Goal: Check status: Check status

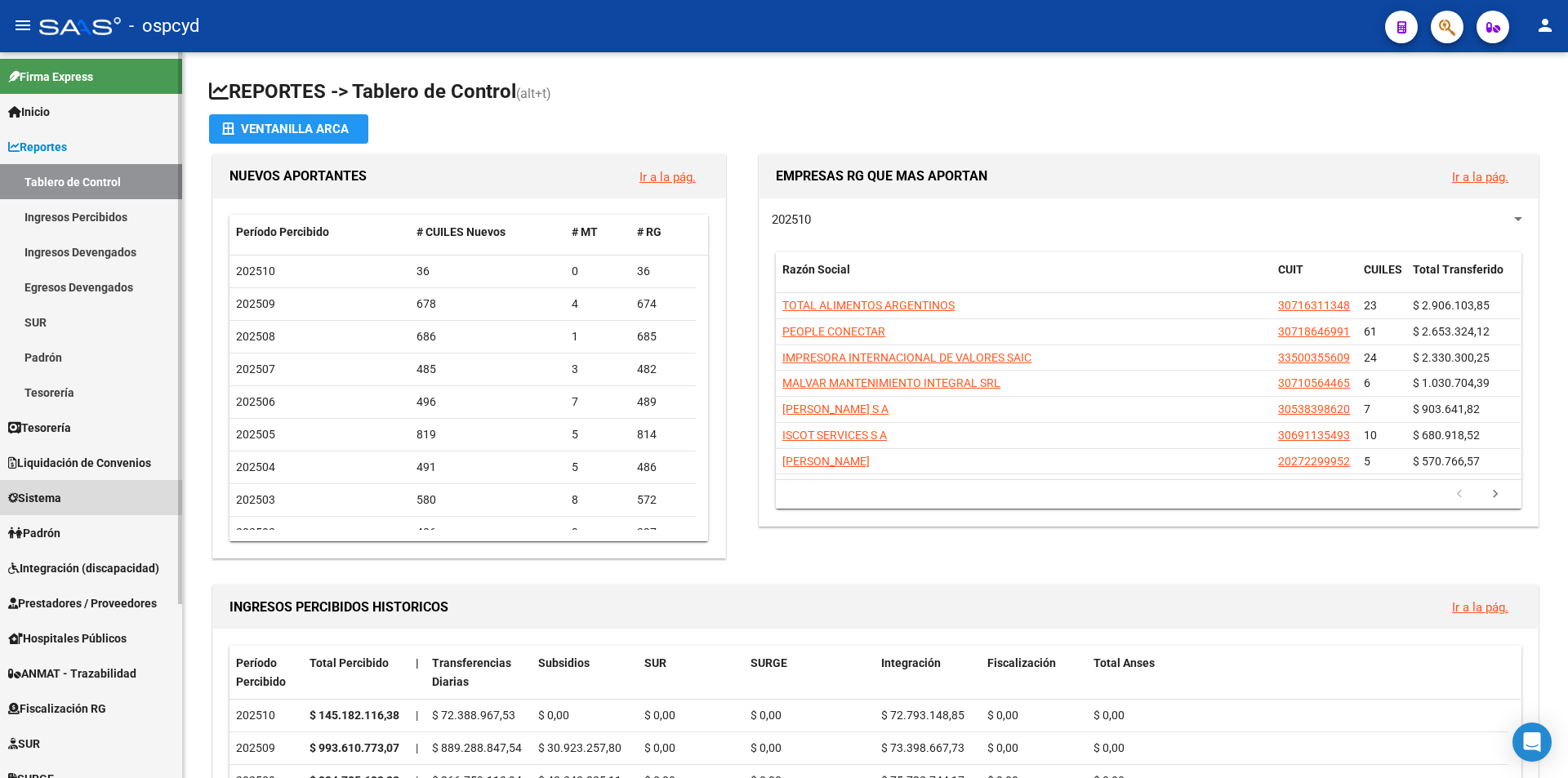
click at [87, 483] on link "Sistema" at bounding box center [91, 497] width 182 height 35
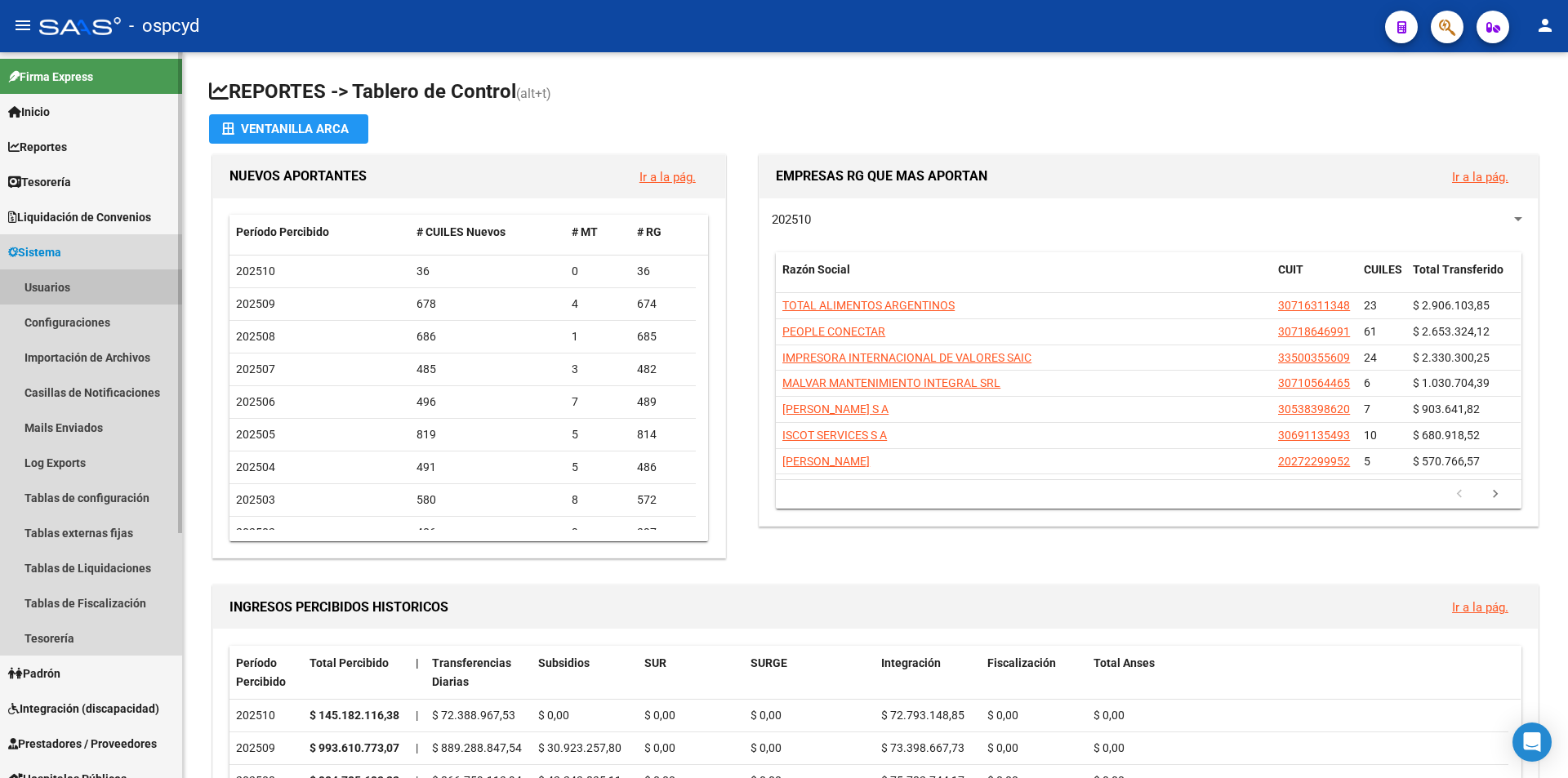
click at [62, 282] on link "Usuarios" at bounding box center [91, 286] width 182 height 35
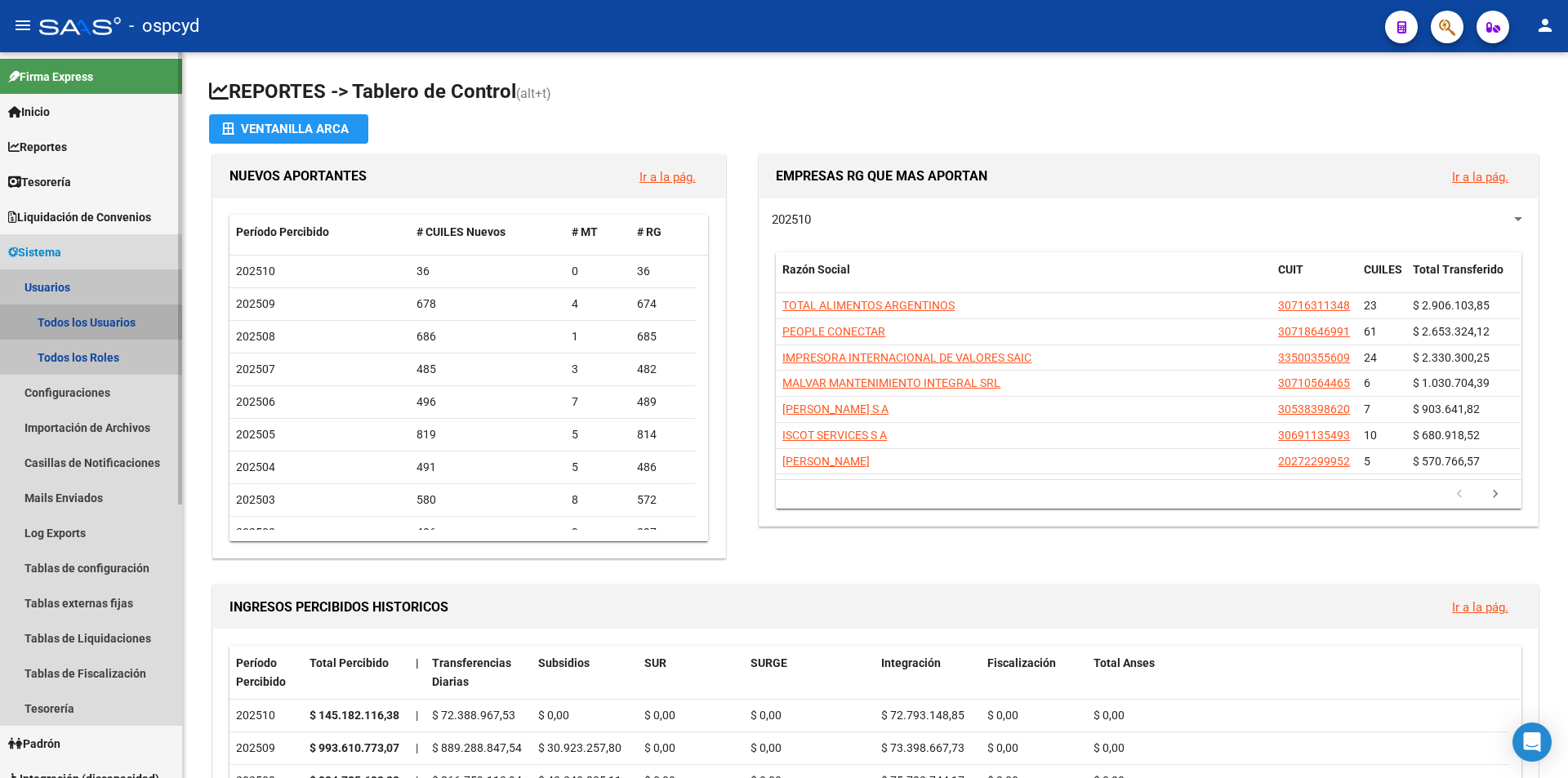
click at [71, 324] on link "Todos los Usuarios" at bounding box center [91, 321] width 182 height 35
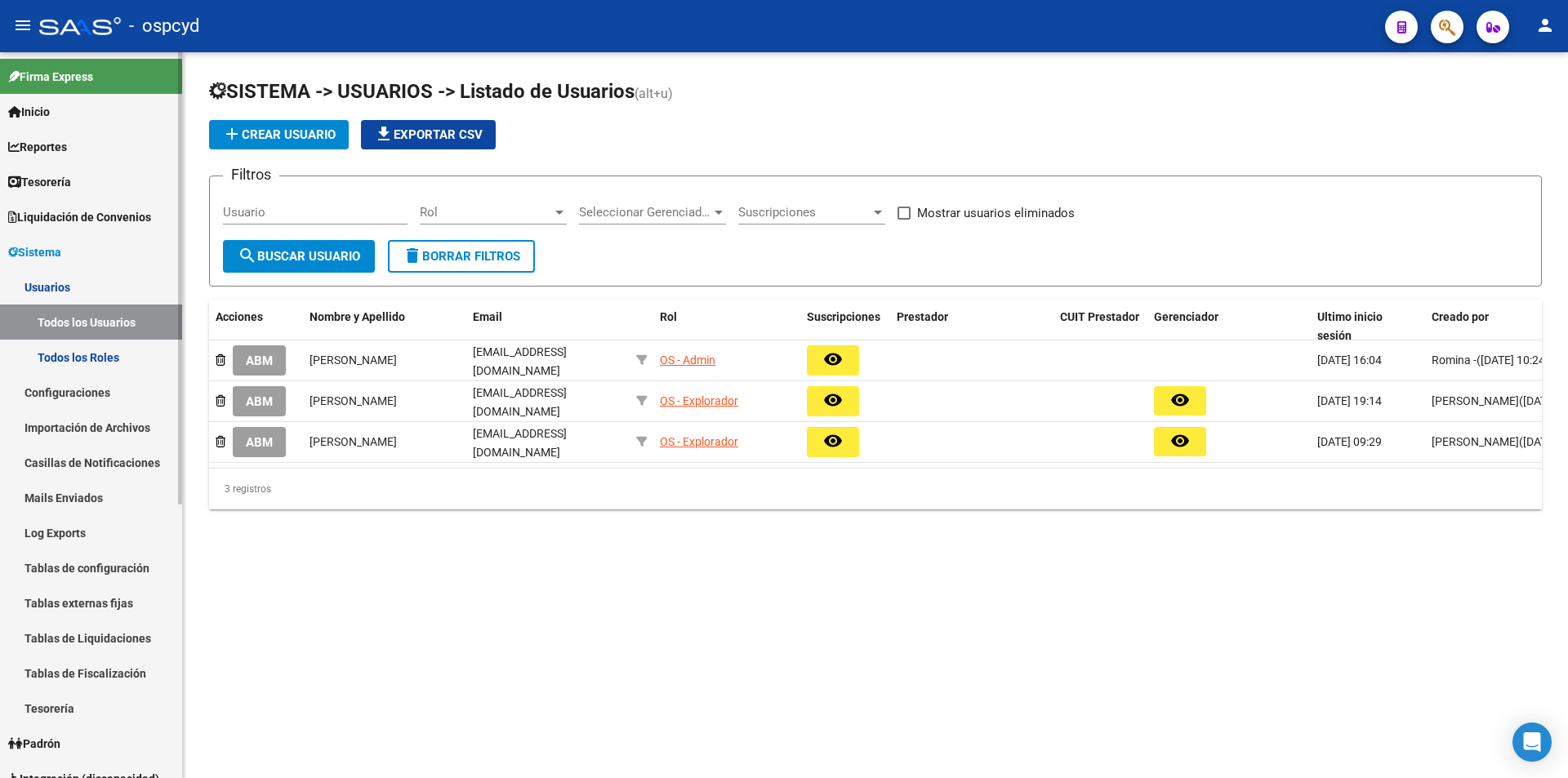
click at [79, 215] on span "Liquidación de Convenios" at bounding box center [80, 217] width 143 height 18
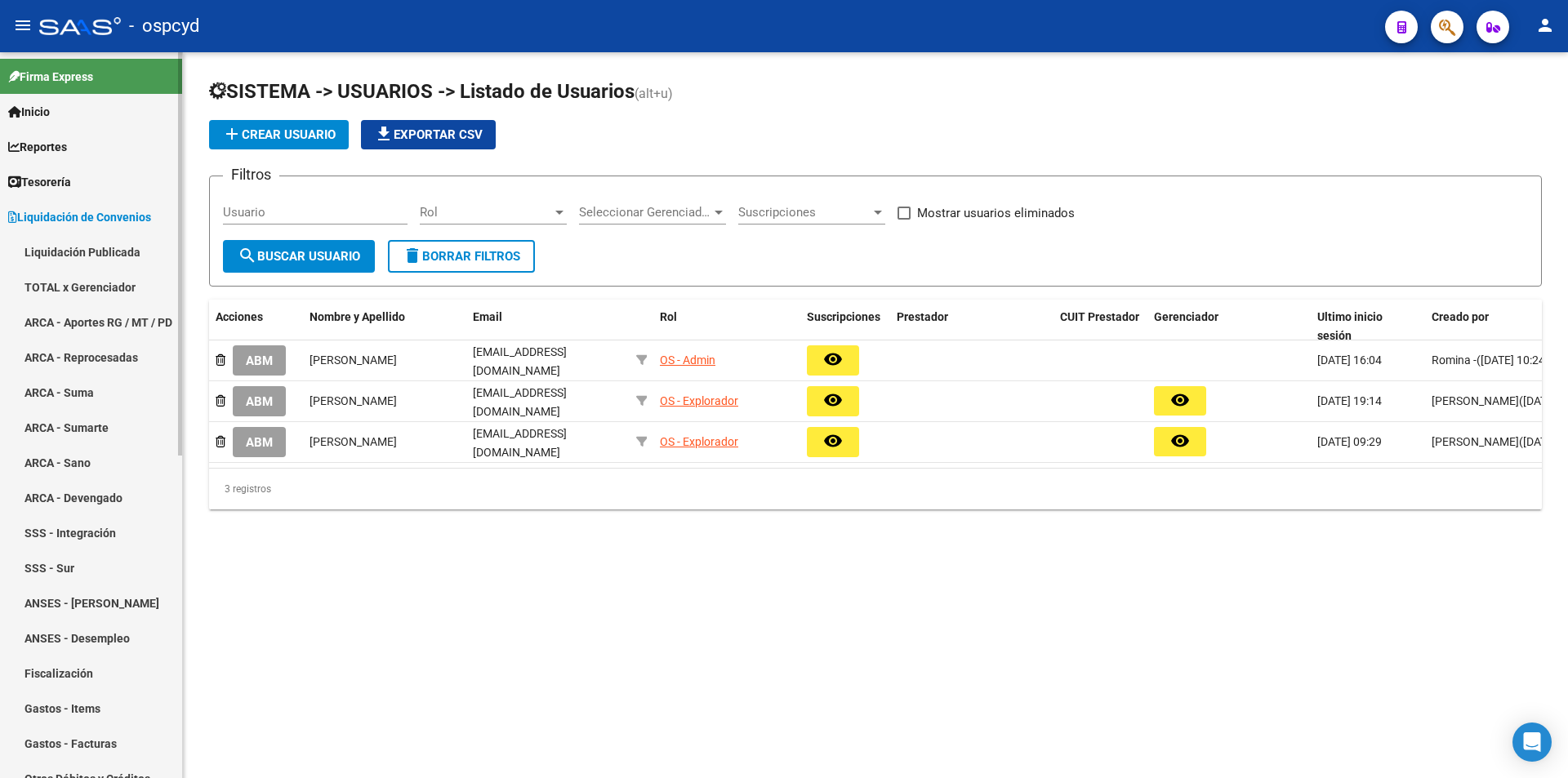
click at [84, 284] on link "TOTAL x Gerenciador" at bounding box center [91, 286] width 182 height 35
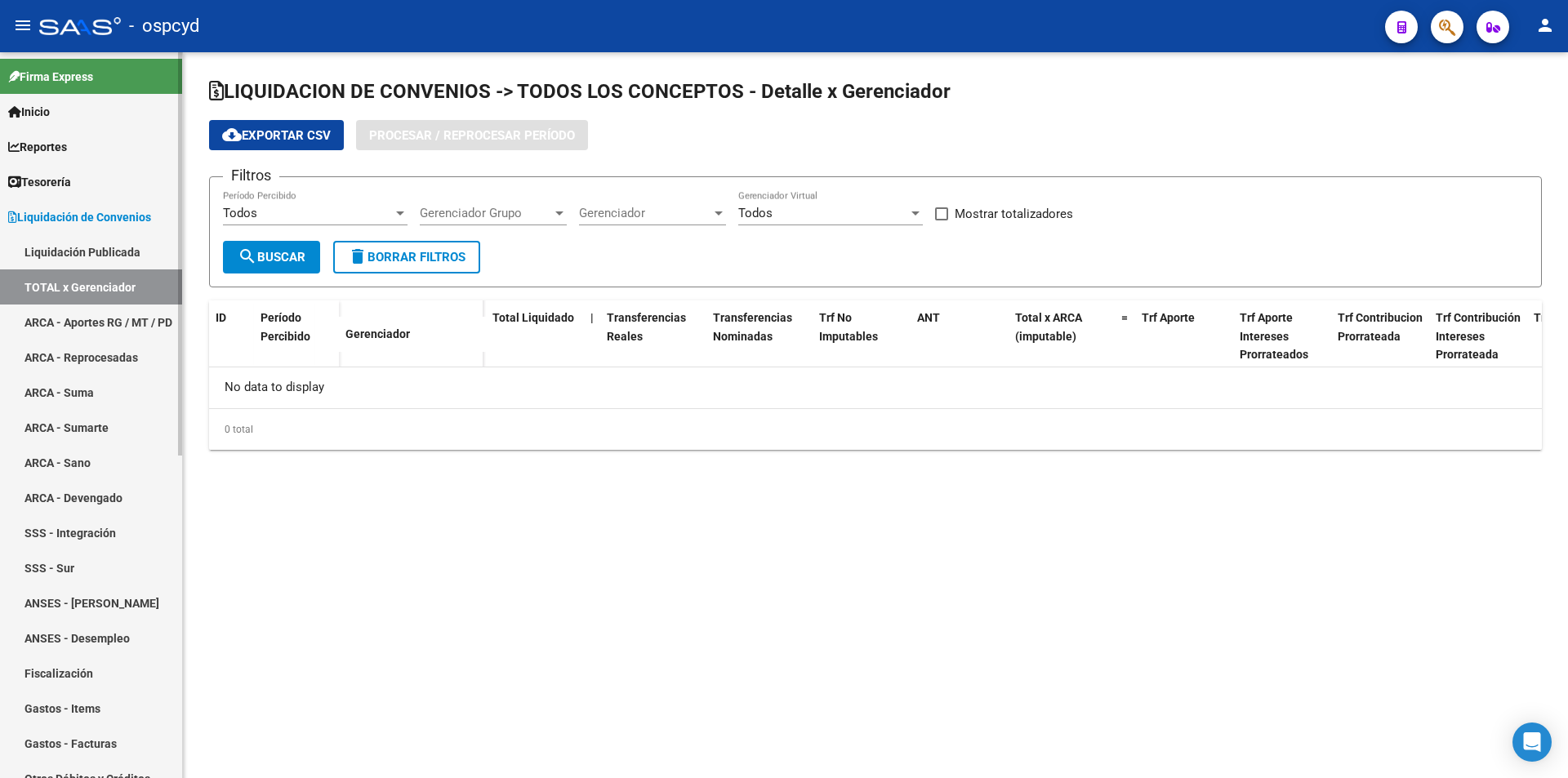
checkbox input "true"
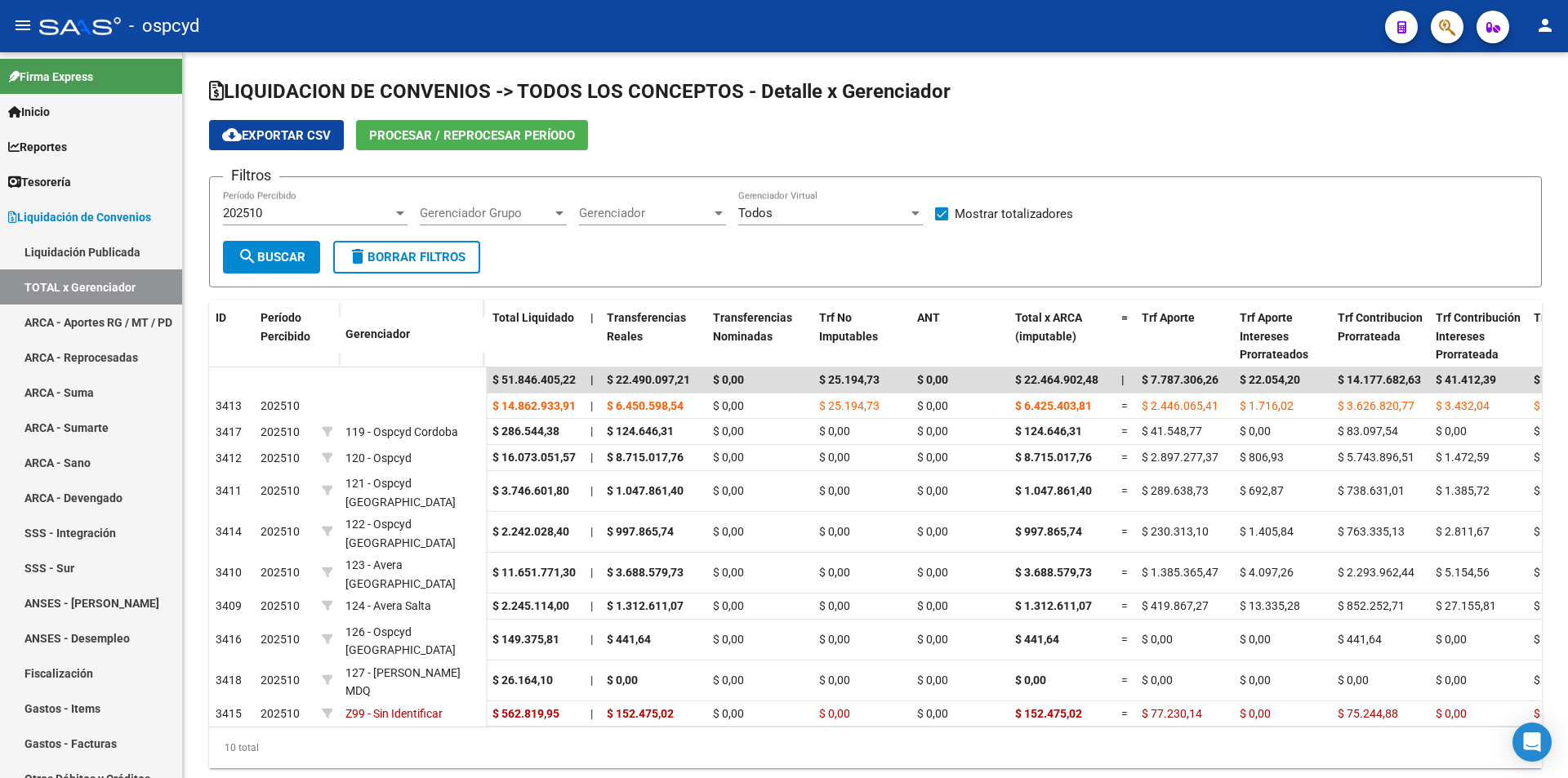
click at [466, 129] on span "Procesar / Reprocesar período" at bounding box center [472, 135] width 206 height 15
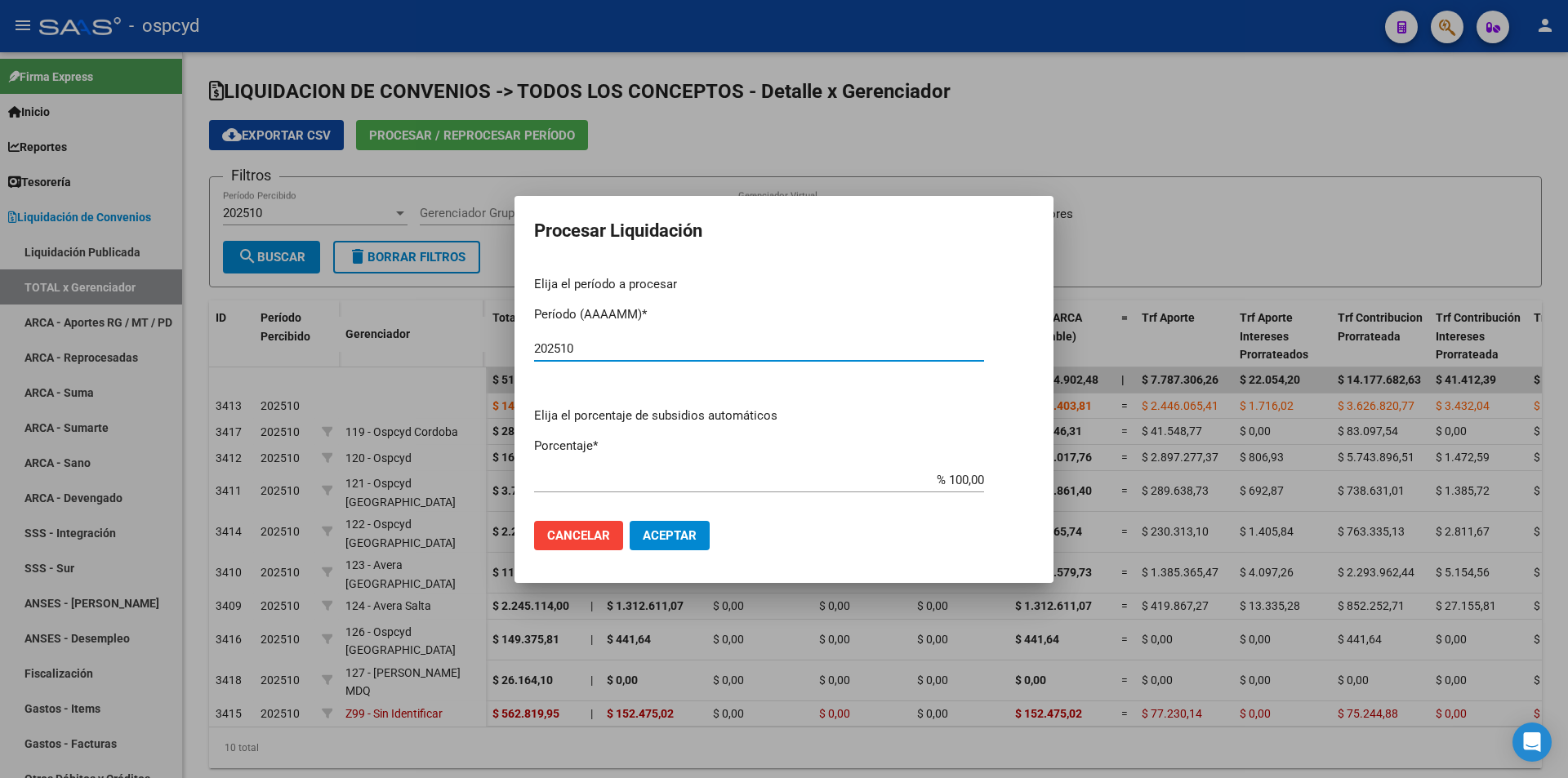
type input "202510"
click at [687, 536] on span "Aceptar" at bounding box center [670, 535] width 54 height 15
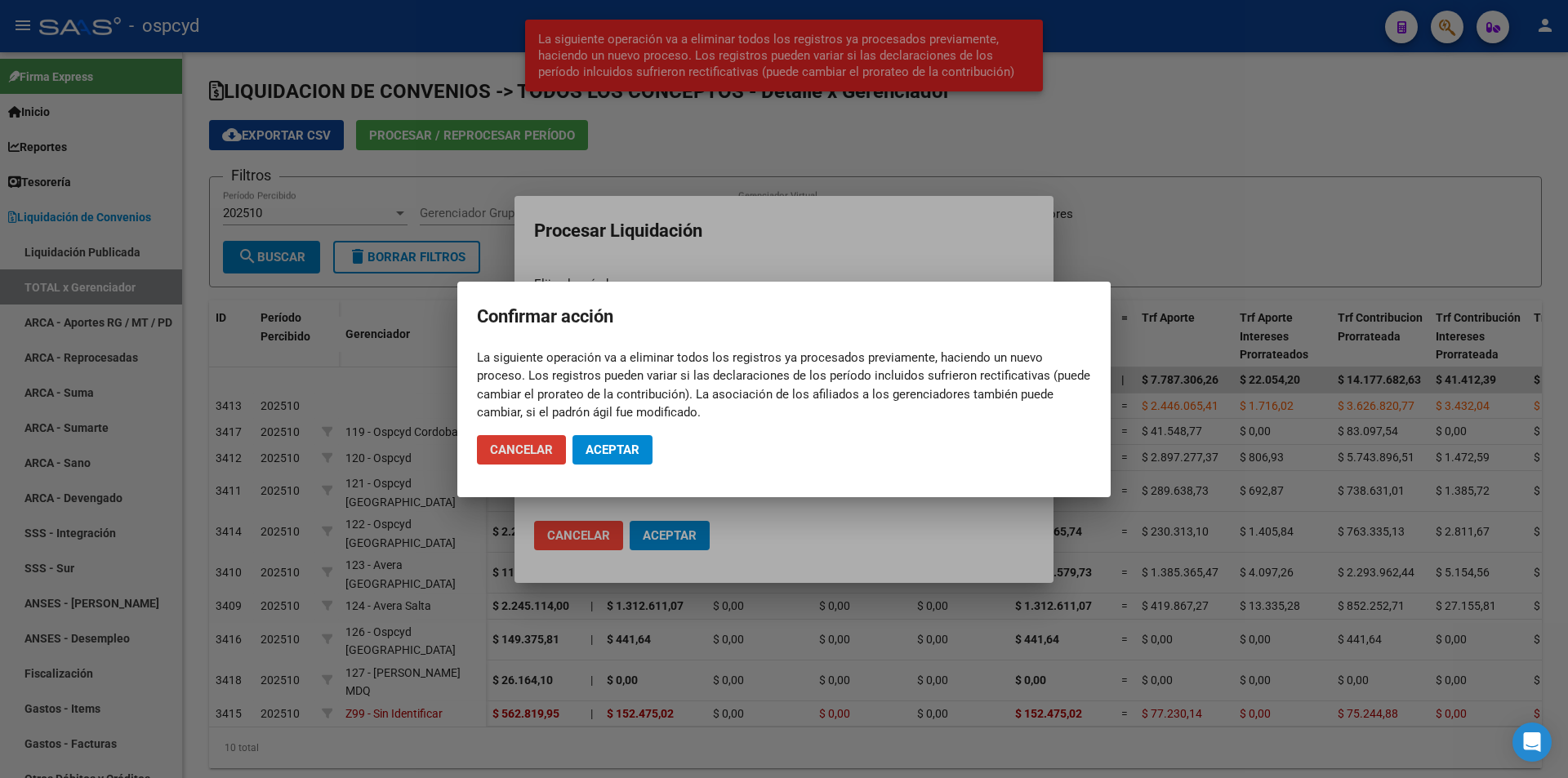
click at [634, 456] on span "Aceptar" at bounding box center [612, 449] width 54 height 15
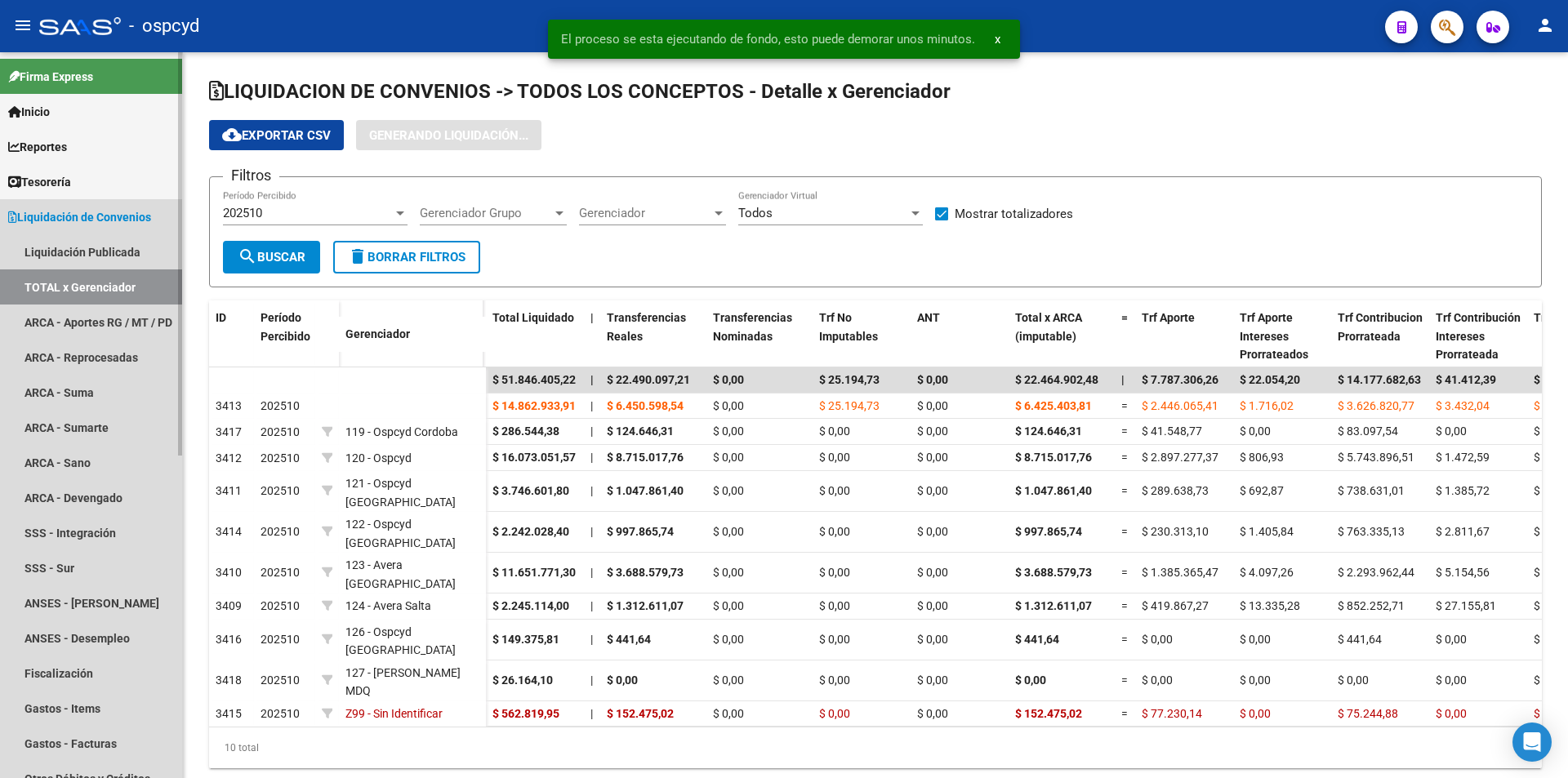
click at [93, 213] on span "Liquidación de Convenios" at bounding box center [80, 217] width 143 height 18
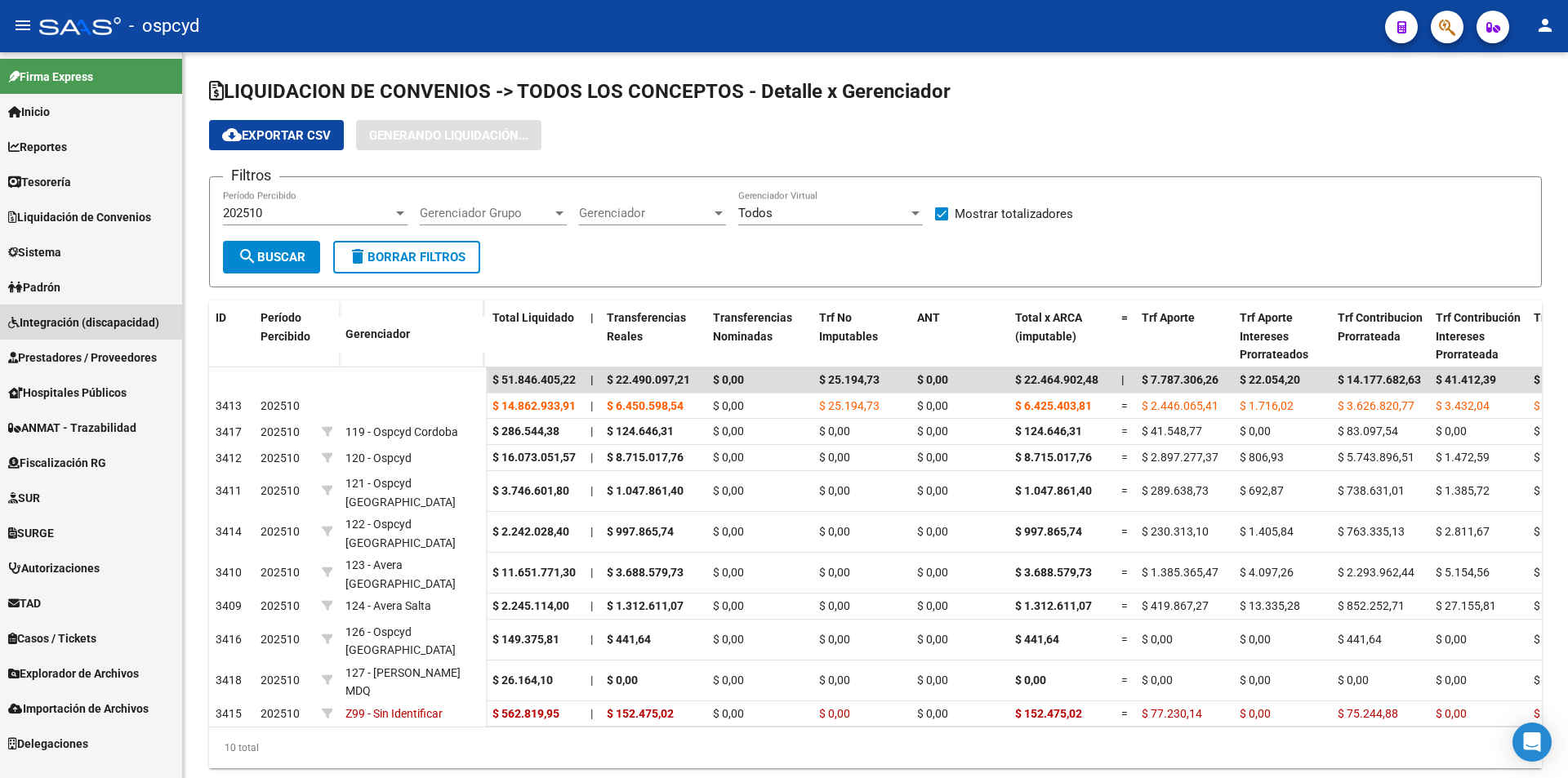
click at [89, 320] on span "Integración (discapacidad)" at bounding box center [84, 322] width 151 height 18
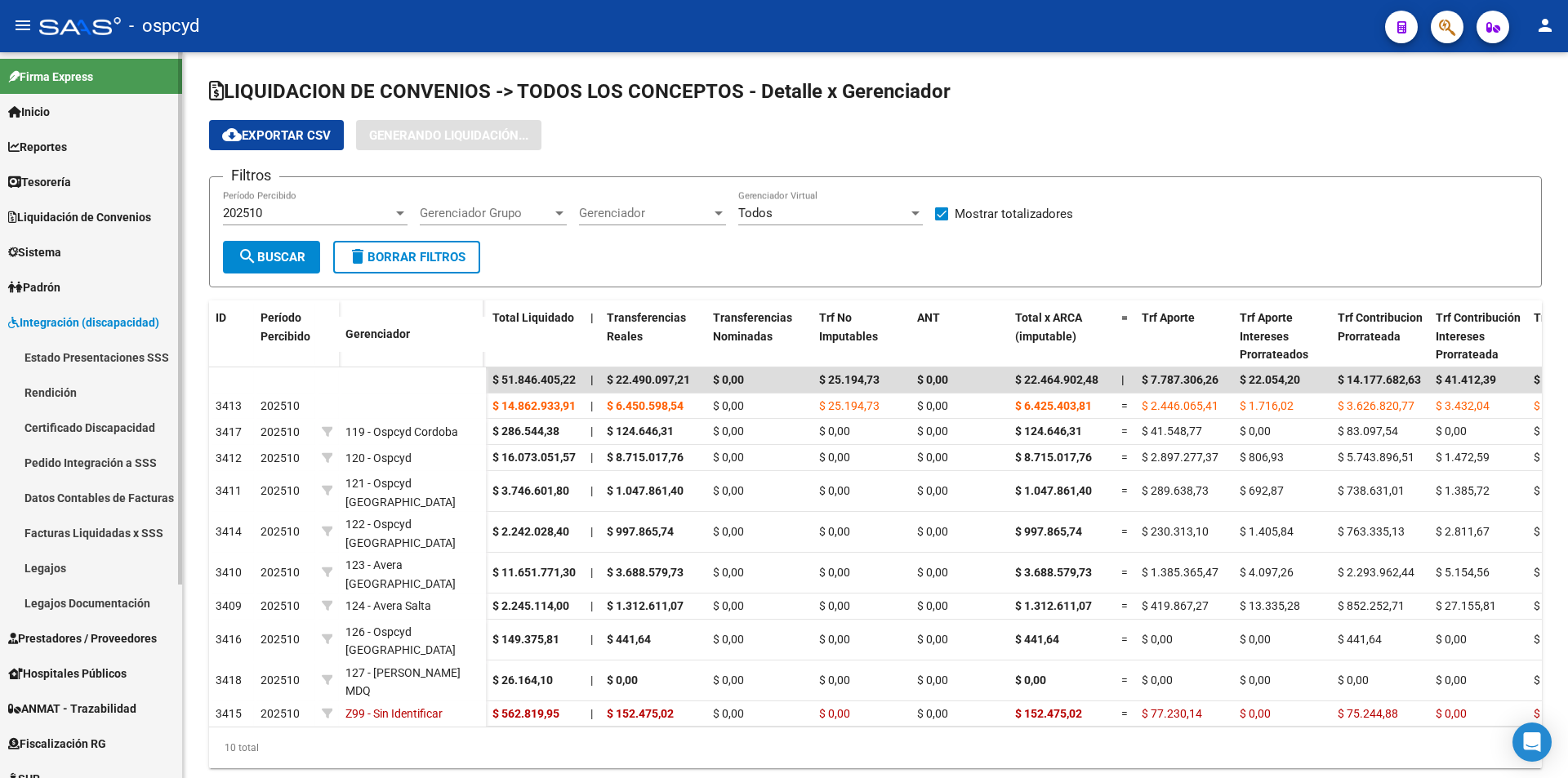
click at [77, 356] on link "Estado Presentaciones SSS" at bounding box center [91, 356] width 182 height 35
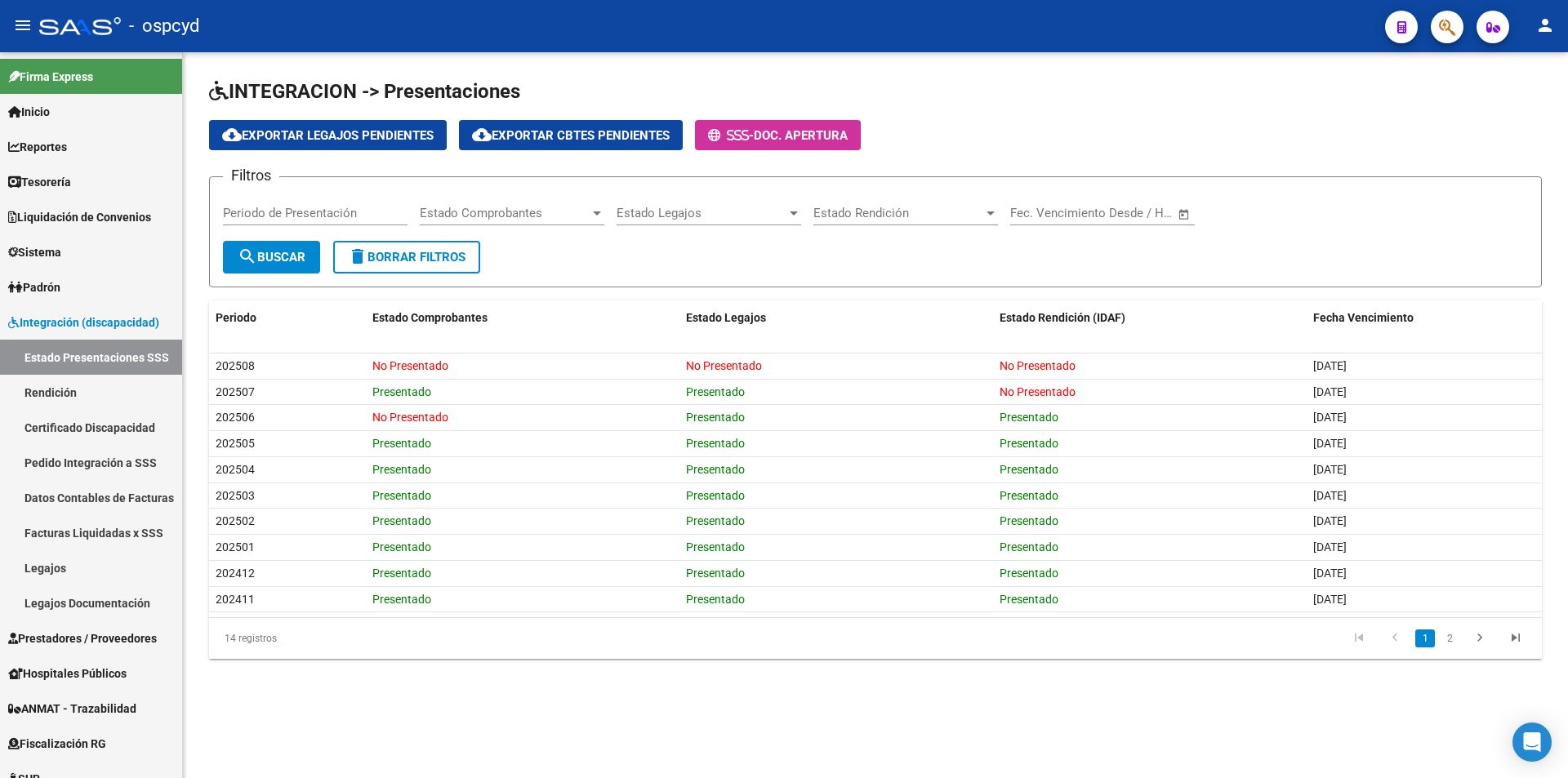
click at [822, 129] on span "Doc. Apertura" at bounding box center [801, 135] width 94 height 15
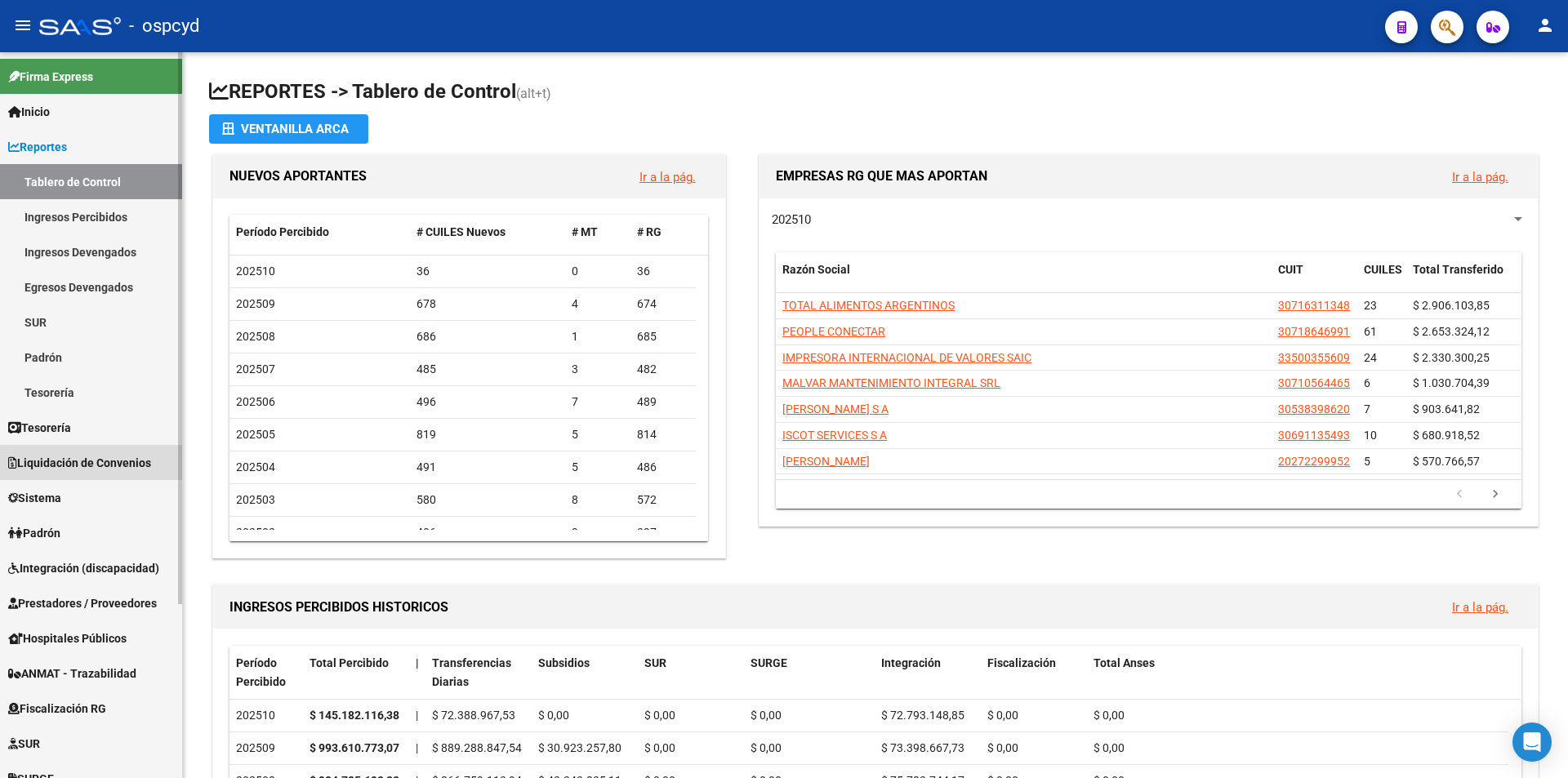
click at [86, 458] on span "Liquidación de Convenios" at bounding box center [80, 463] width 143 height 18
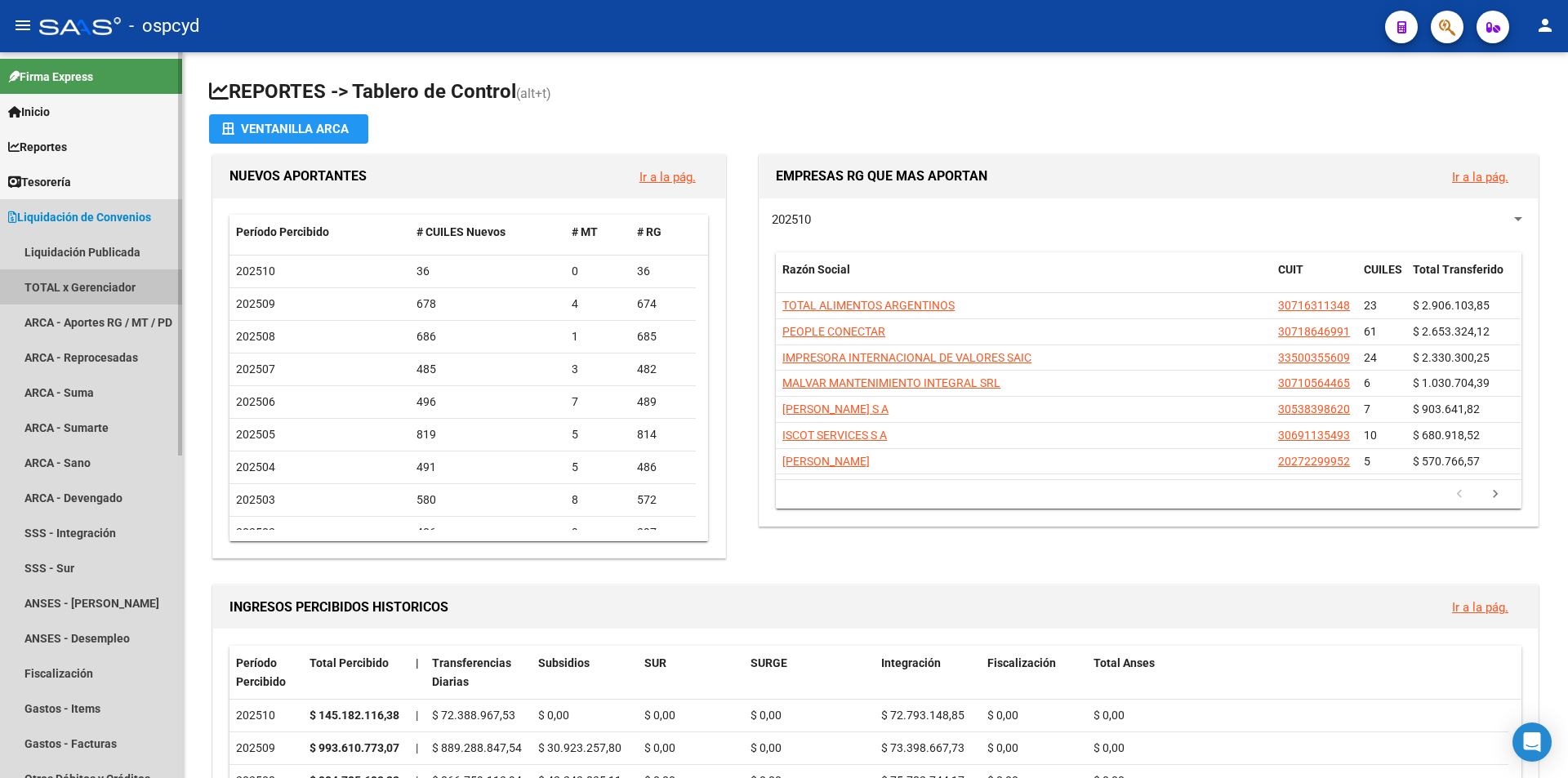
click at [69, 283] on link "TOTAL x Gerenciador" at bounding box center [91, 286] width 182 height 35
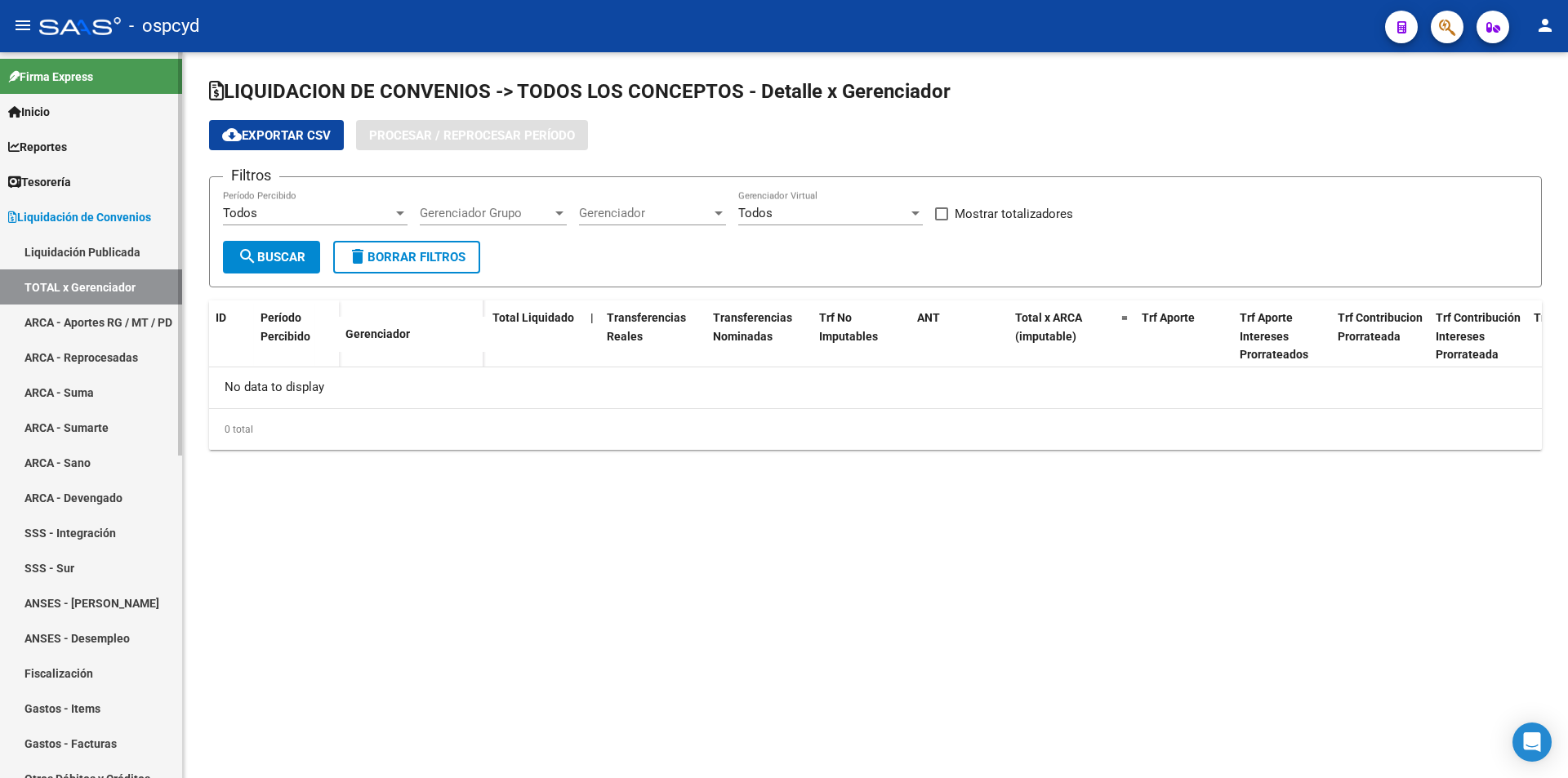
checkbox input "true"
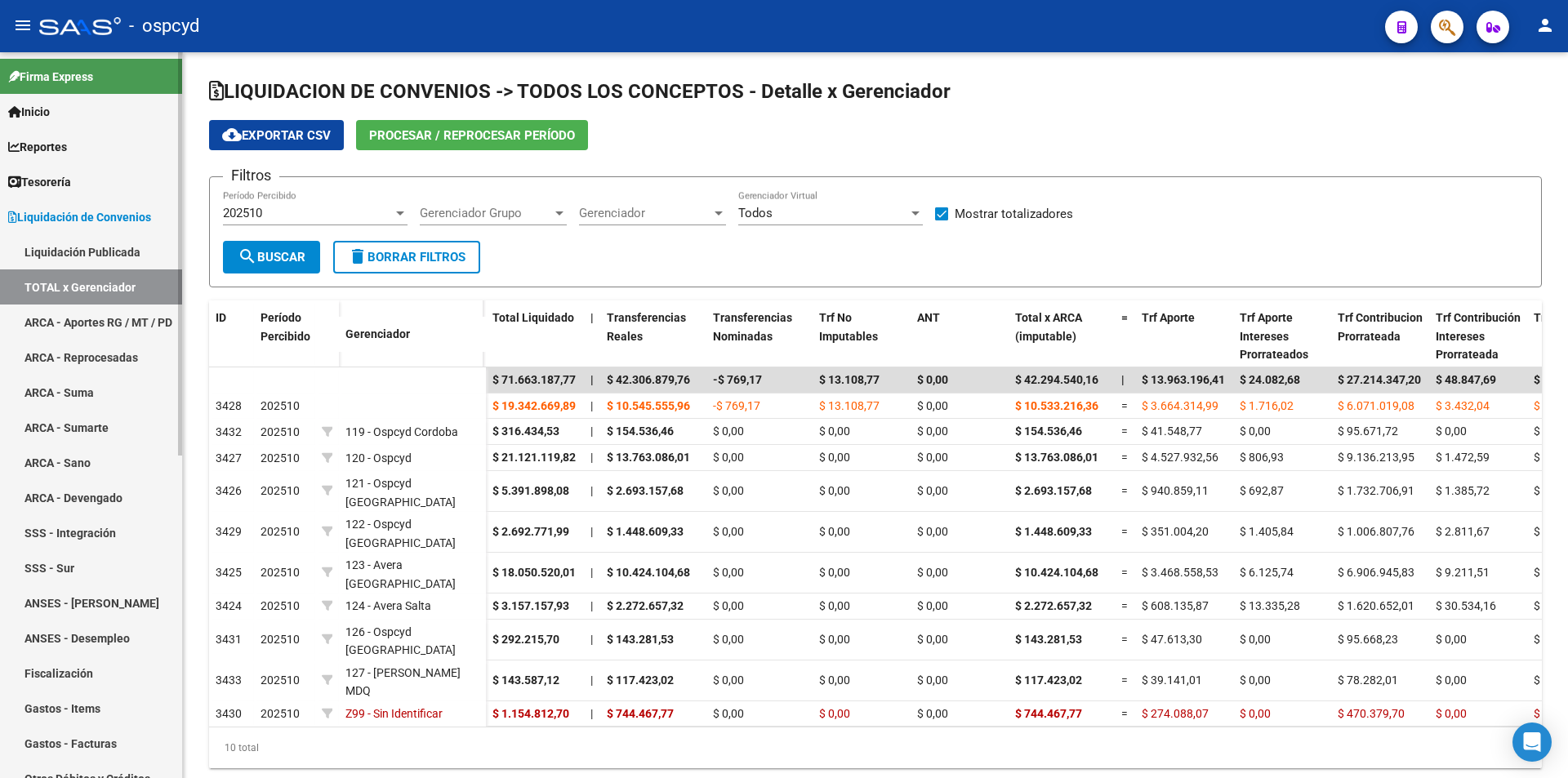
click at [66, 221] on span "Liquidación de Convenios" at bounding box center [80, 217] width 143 height 18
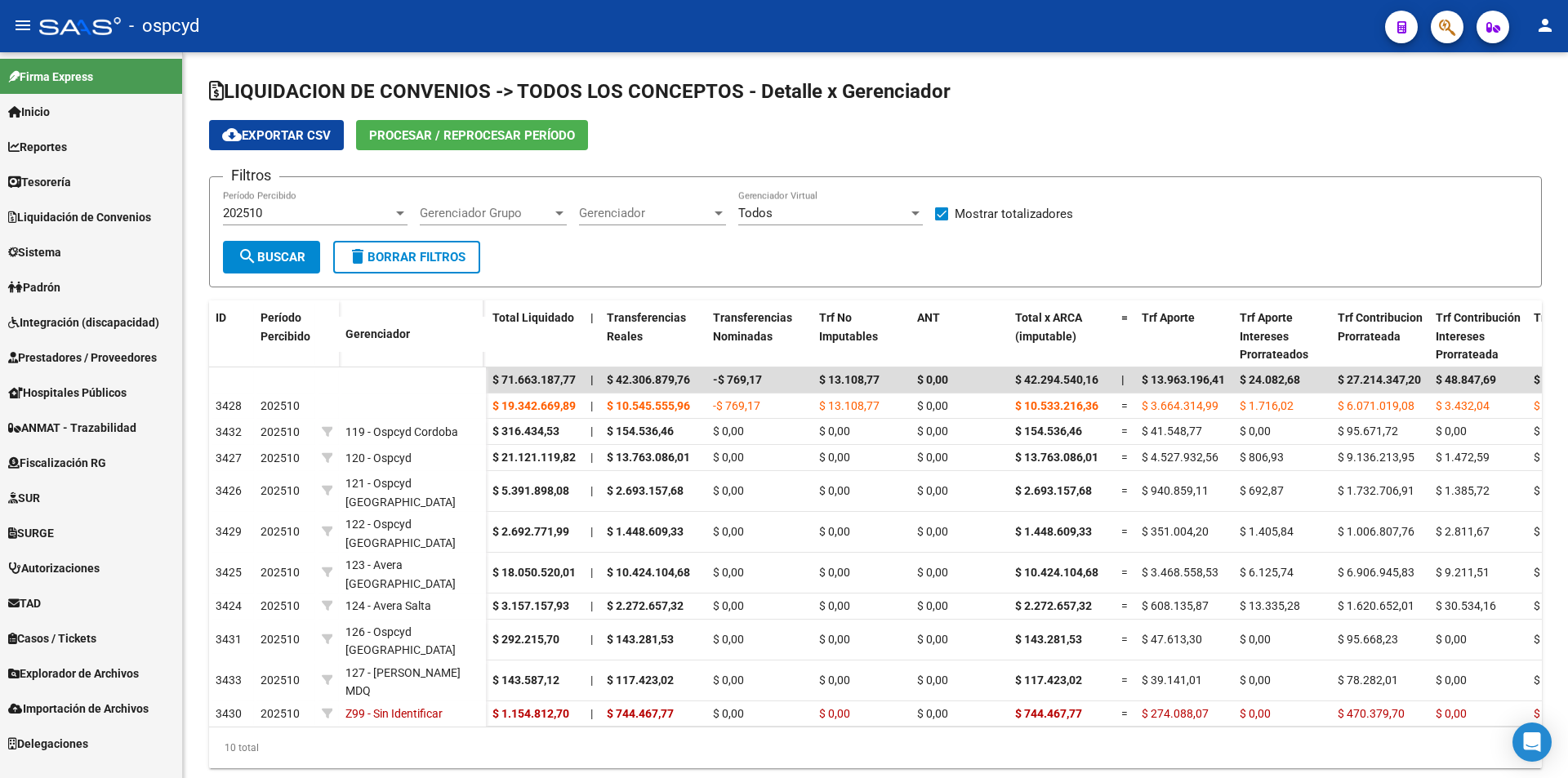
click at [93, 323] on span "Integración (discapacidad)" at bounding box center [84, 322] width 151 height 18
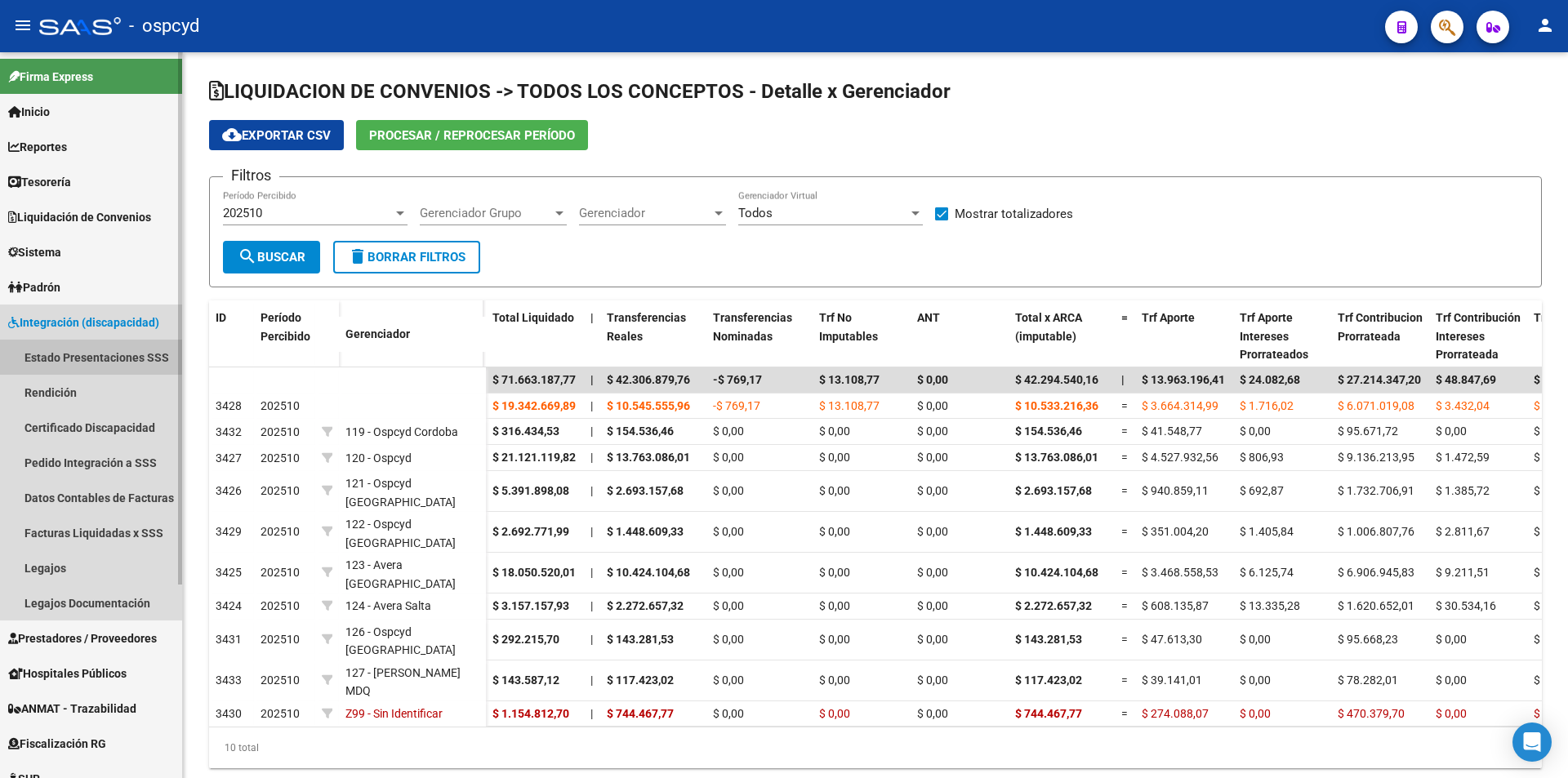
click at [88, 356] on link "Estado Presentaciones SSS" at bounding box center [91, 356] width 182 height 35
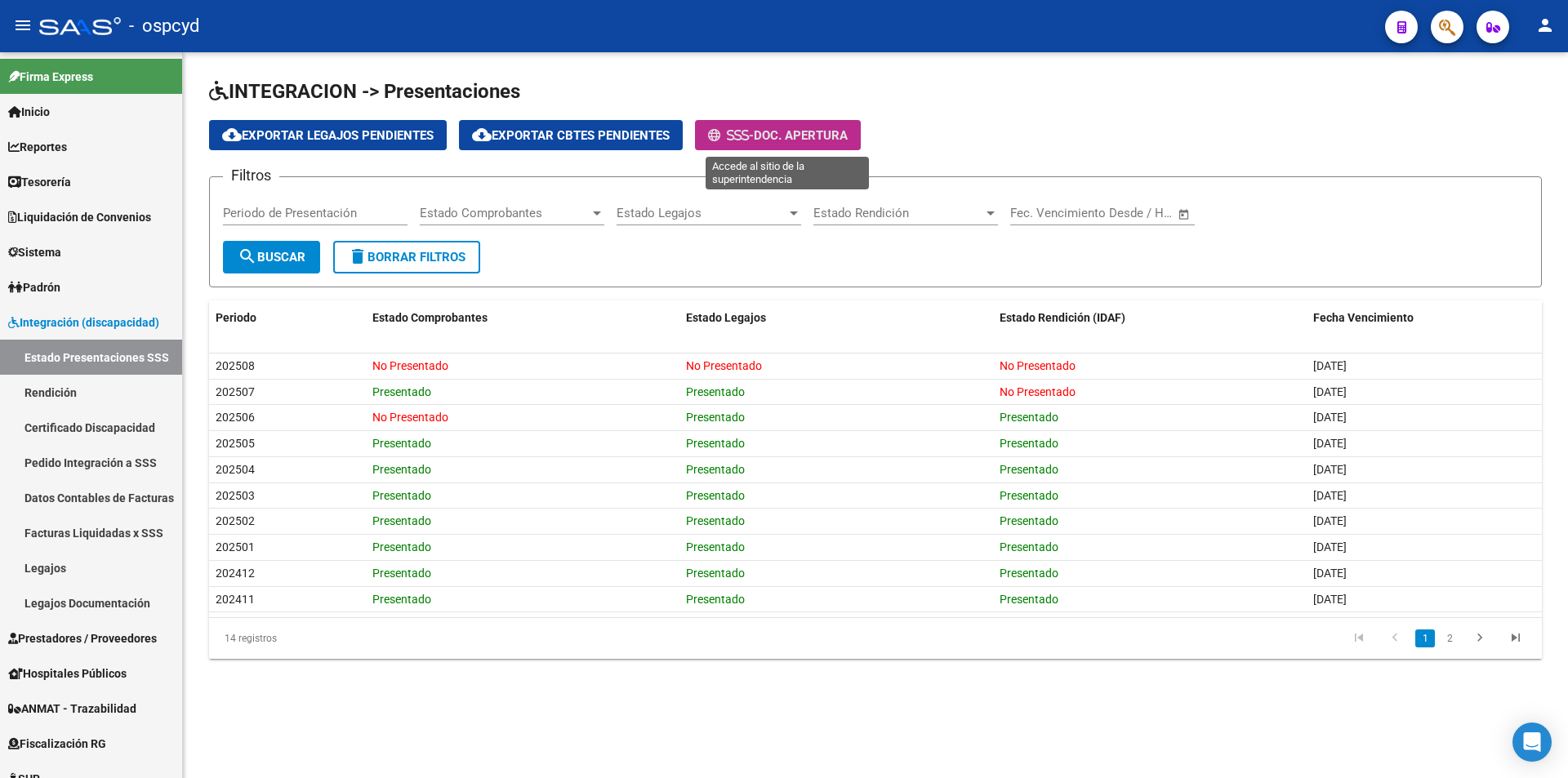
click at [798, 126] on button "- Doc. Apertura" at bounding box center [778, 135] width 165 height 30
